Goal: Transaction & Acquisition: Book appointment/travel/reservation

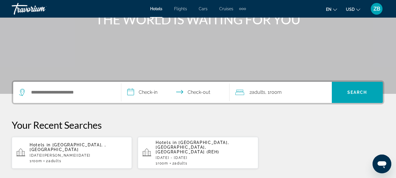
scroll to position [94, 0]
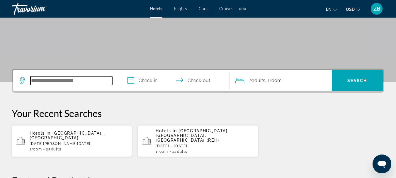
click at [60, 81] on input "Search widget" at bounding box center [71, 80] width 82 height 9
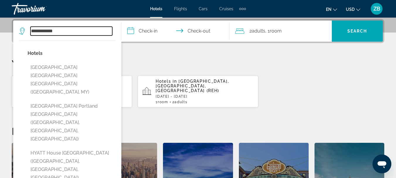
type input "**********"
click at [164, 88] on div "Hotels in [GEOGRAPHIC_DATA], [GEOGRAPHIC_DATA], [GEOGRAPHIC_DATA] (REH) [DATE] …" at bounding box center [203, 91] width 97 height 25
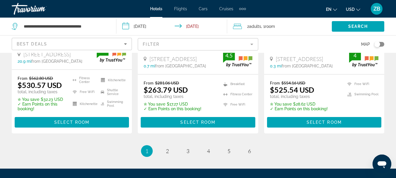
scroll to position [855, 0]
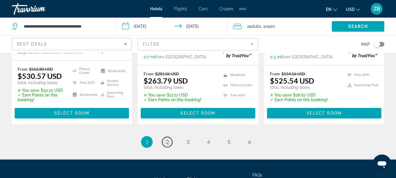
click at [167, 138] on span "2" at bounding box center [167, 141] width 3 height 6
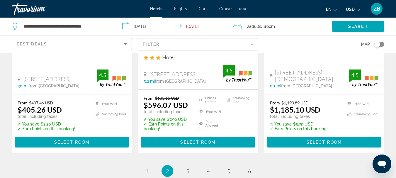
scroll to position [835, 0]
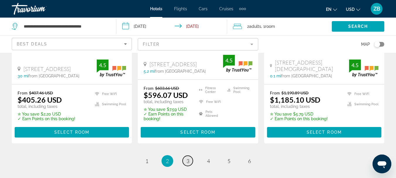
click at [187, 158] on span "3" at bounding box center [187, 161] width 3 height 6
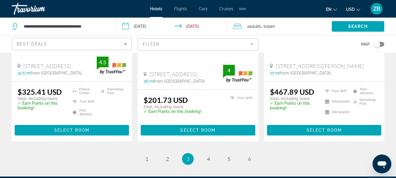
scroll to position [843, 0]
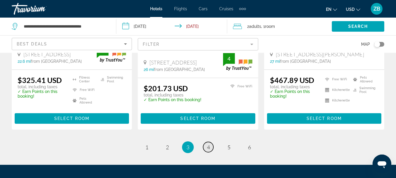
click at [208, 144] on span "4" at bounding box center [208, 147] width 3 height 6
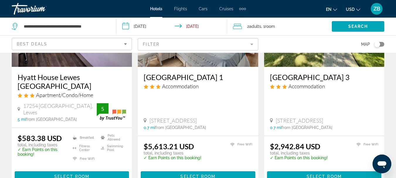
scroll to position [563, 0]
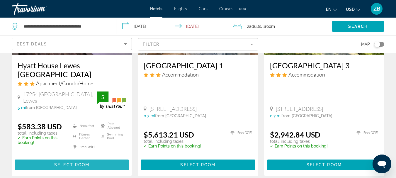
click at [73, 163] on span "Select Room" at bounding box center [71, 164] width 35 height 5
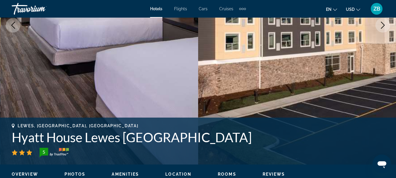
scroll to position [141, 0]
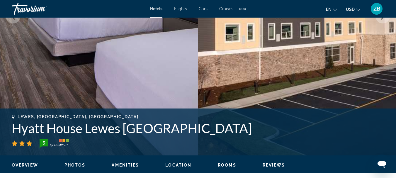
click at [227, 164] on span "Rooms" at bounding box center [227, 164] width 18 height 5
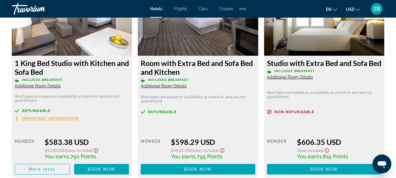
scroll to position [961, 0]
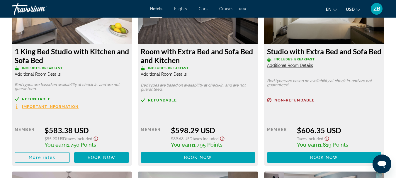
click at [71, 107] on span "Important Information" at bounding box center [50, 107] width 57 height 4
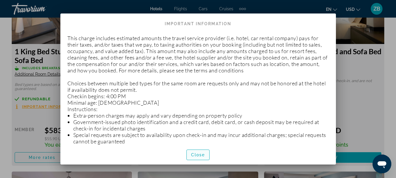
click at [200, 158] on span "button" at bounding box center [197, 155] width 23 height 14
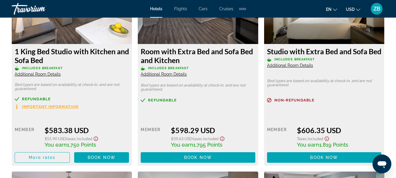
scroll to position [961, 0]
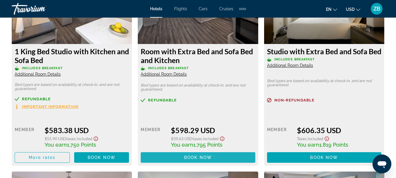
click at [200, 158] on span "Book now" at bounding box center [198, 157] width 28 height 5
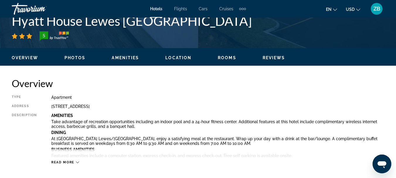
scroll to position [250, 0]
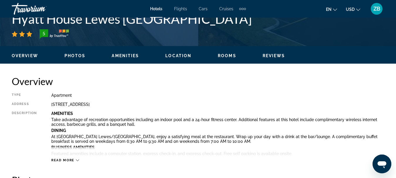
click at [224, 56] on span "Rooms" at bounding box center [227, 55] width 18 height 5
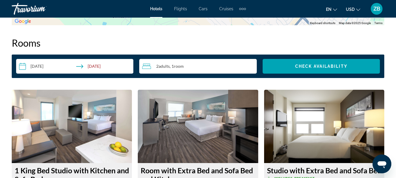
scroll to position [843, 0]
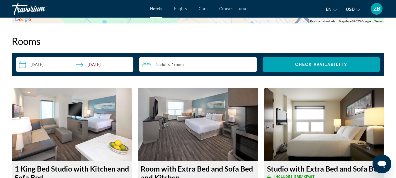
click at [20, 64] on input "**********" at bounding box center [75, 65] width 119 height 16
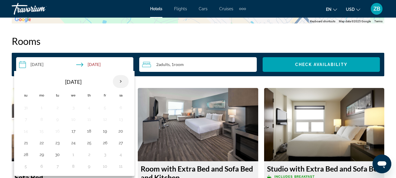
click at [121, 81] on th "Next month" at bounding box center [121, 81] width 16 height 13
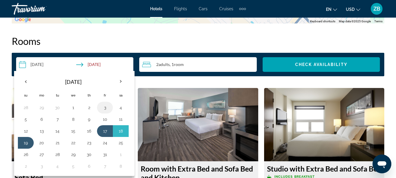
click at [104, 107] on button "3" at bounding box center [104, 107] width 9 height 8
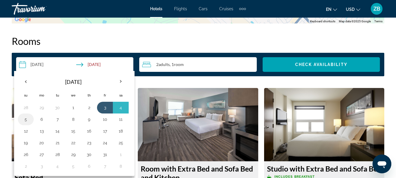
click at [30, 122] on button "5" at bounding box center [25, 119] width 9 height 8
type input "**********"
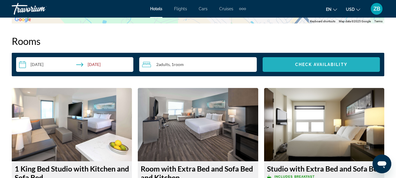
click at [327, 66] on span "Check Availability" at bounding box center [321, 64] width 52 height 5
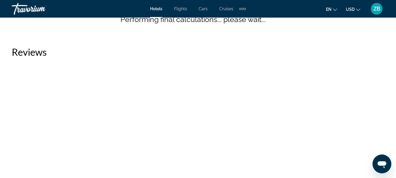
scroll to position [825, 0]
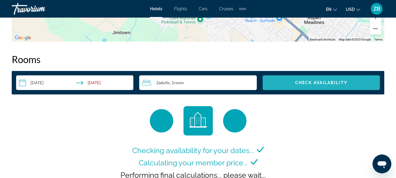
click at [344, 82] on span "Check Availability" at bounding box center [321, 82] width 52 height 5
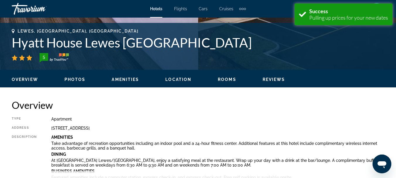
scroll to position [230, 0]
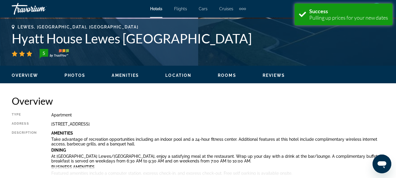
click at [229, 75] on span "Rooms" at bounding box center [227, 75] width 18 height 5
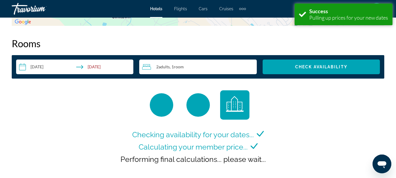
scroll to position [843, 0]
